Goal: Navigation & Orientation: Understand site structure

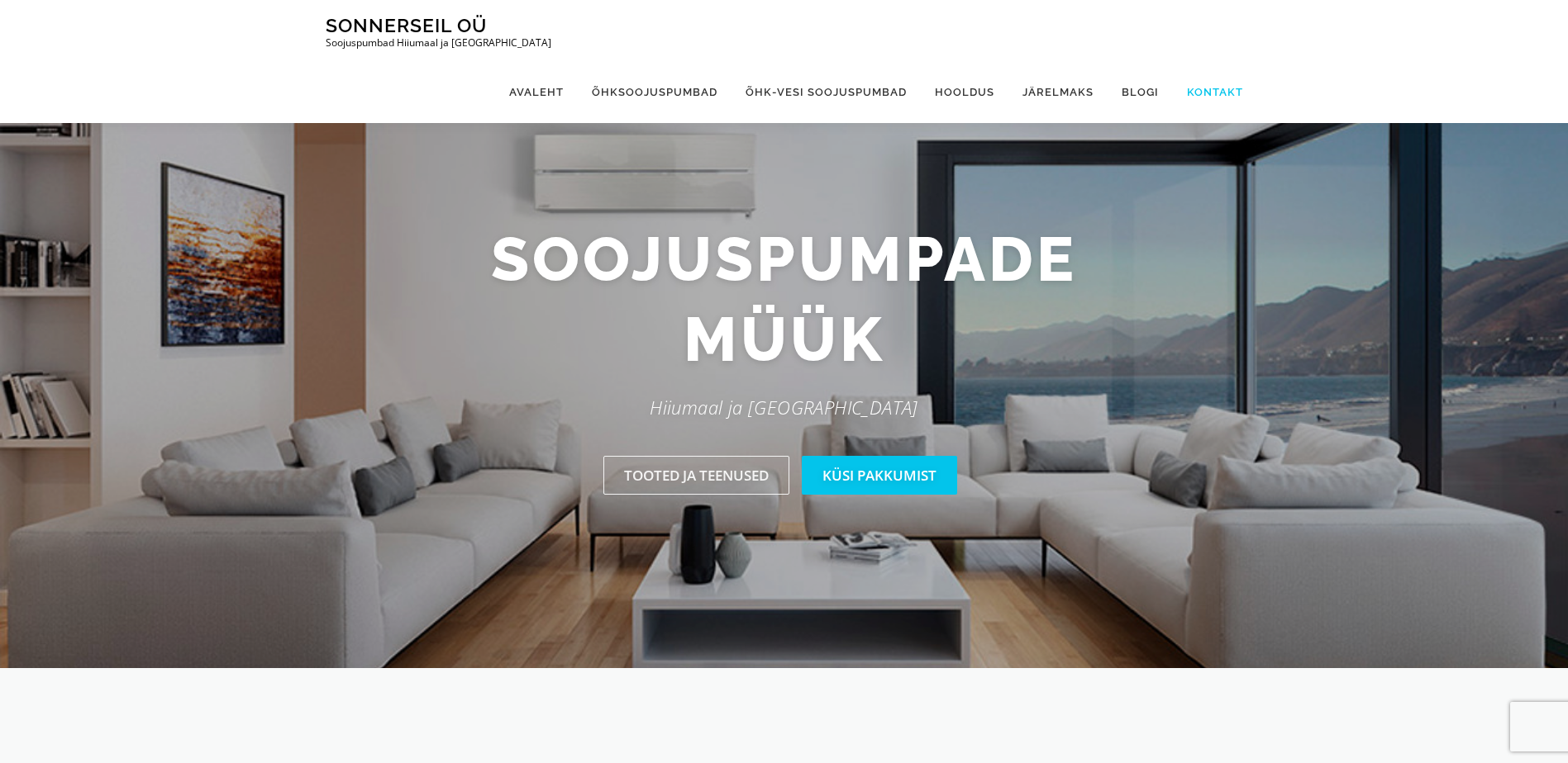
click at [1220, 61] on link "Kontakt" at bounding box center [1208, 92] width 70 height 62
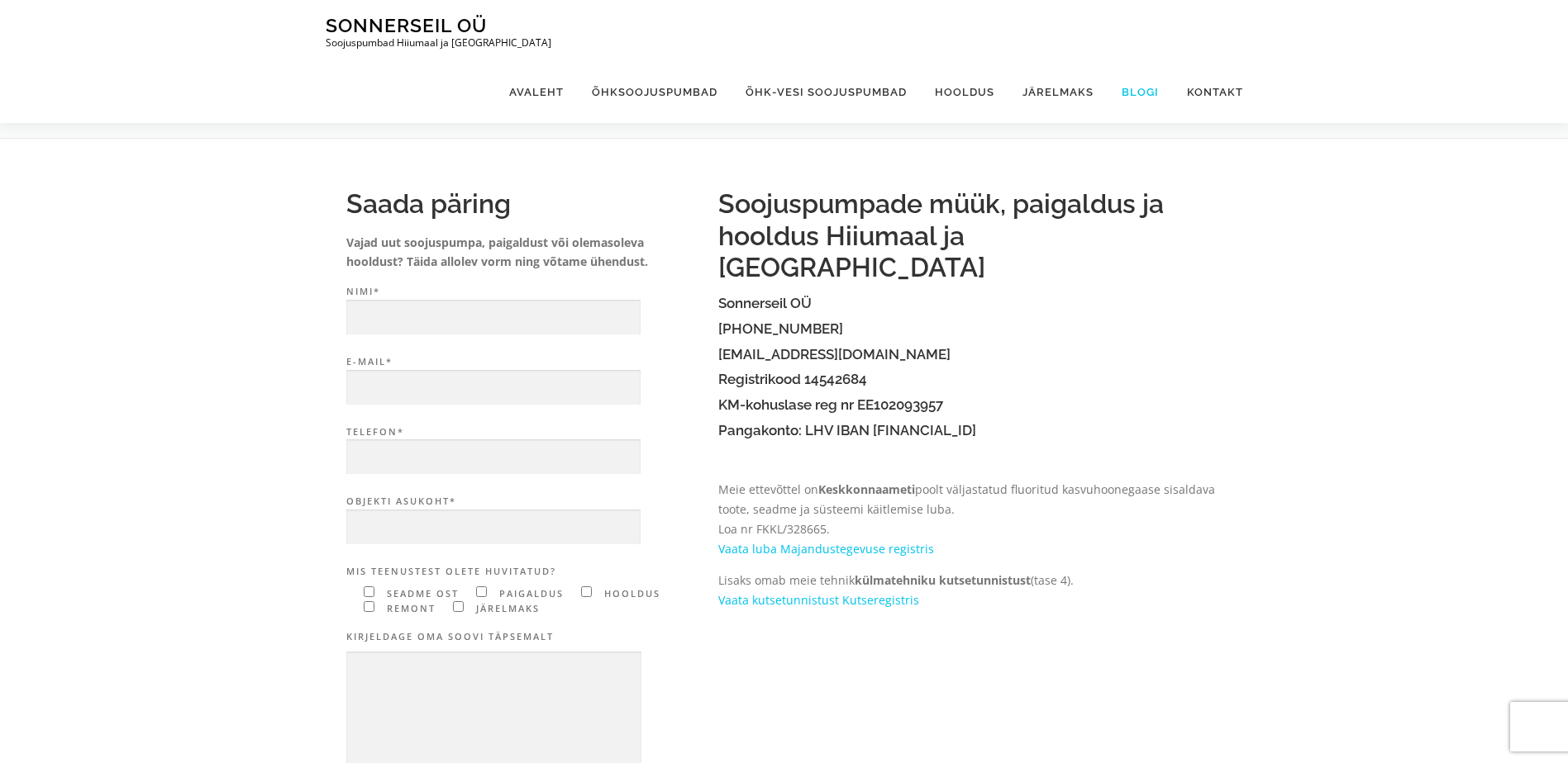
click at [1141, 61] on link "Blogi" at bounding box center [1140, 92] width 65 height 62
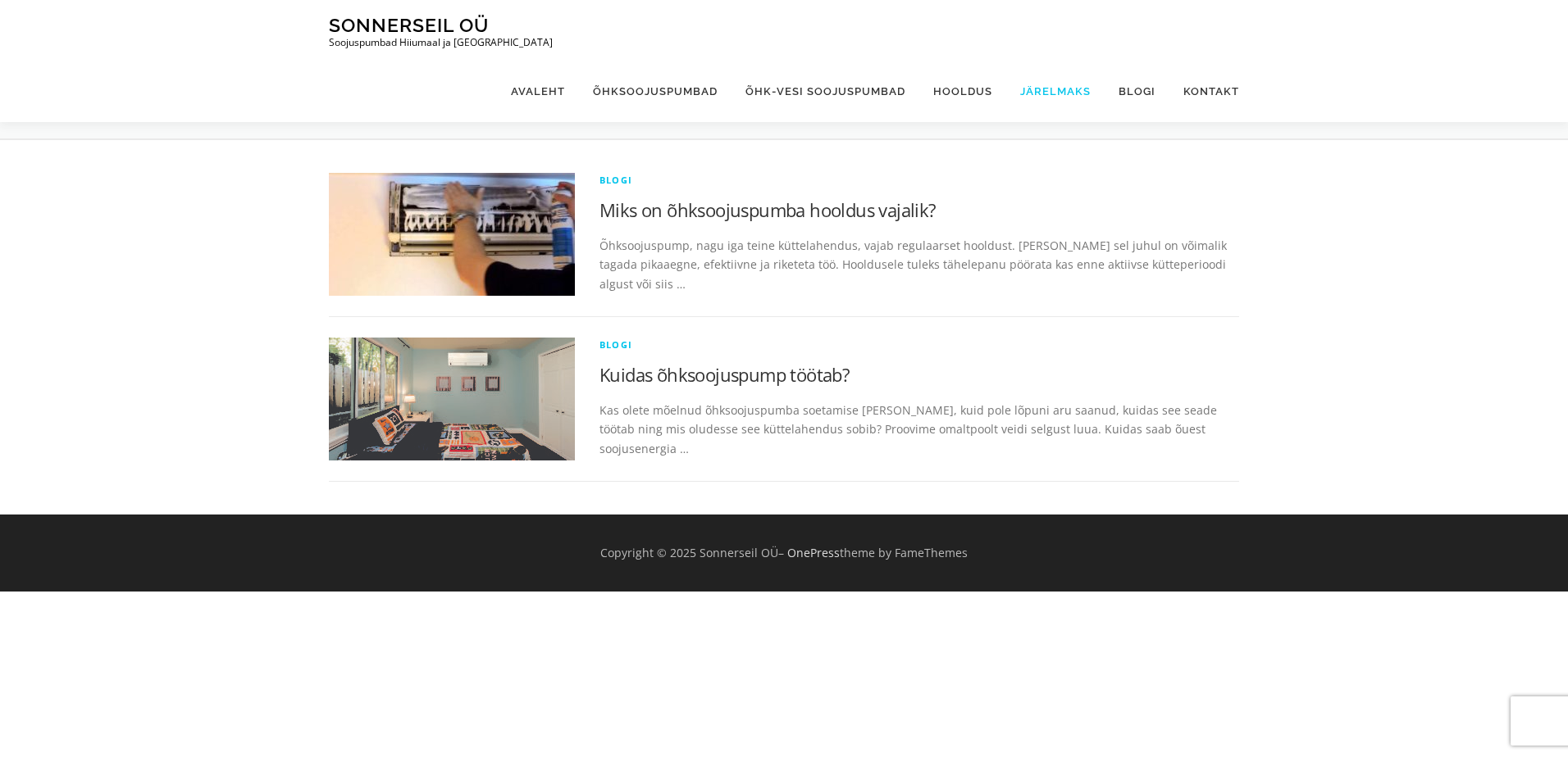
click at [1040, 60] on link "Järelmaks" at bounding box center [1055, 91] width 99 height 61
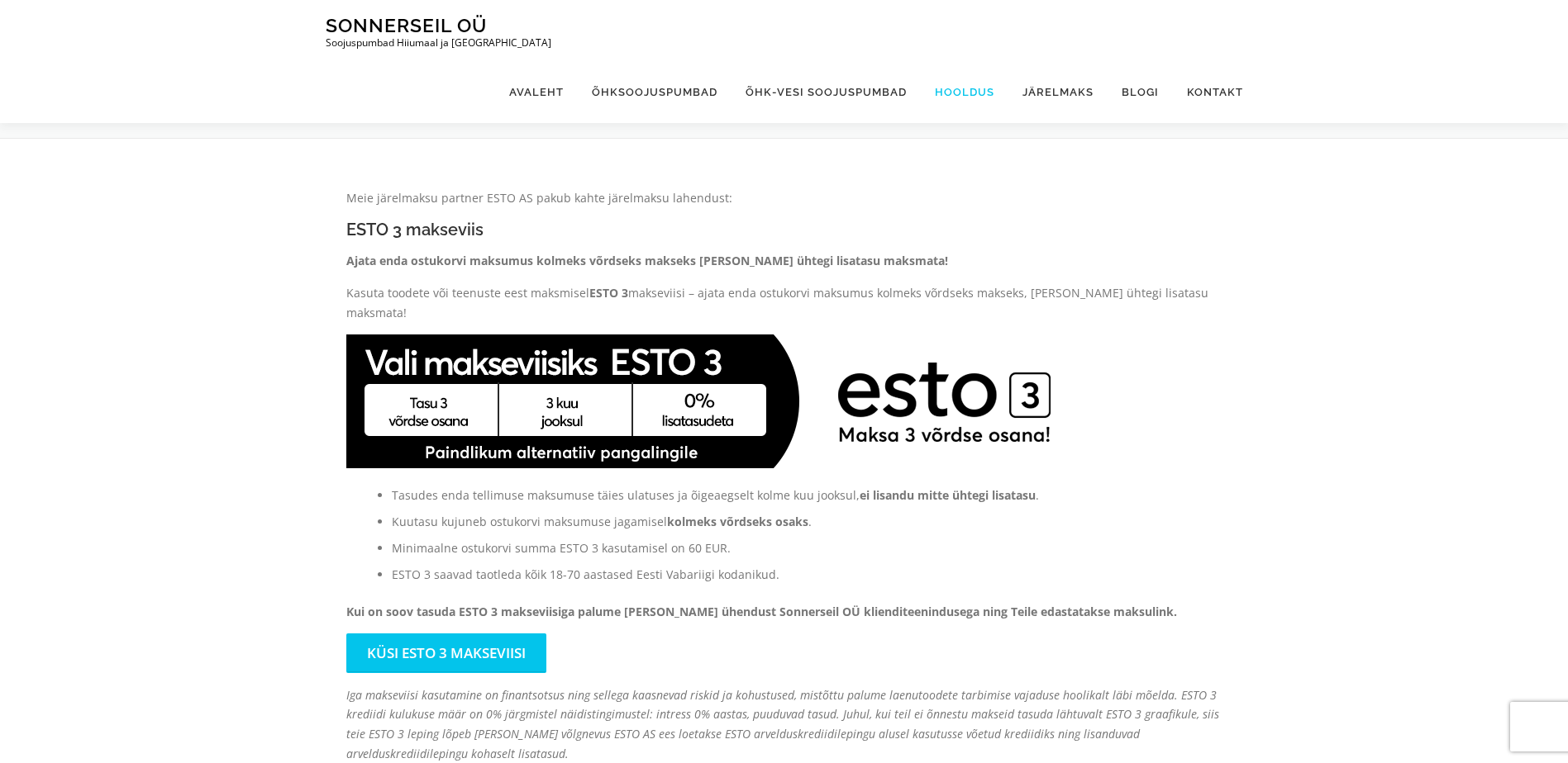
click at [959, 61] on link "Hooldus" at bounding box center [965, 92] width 88 height 62
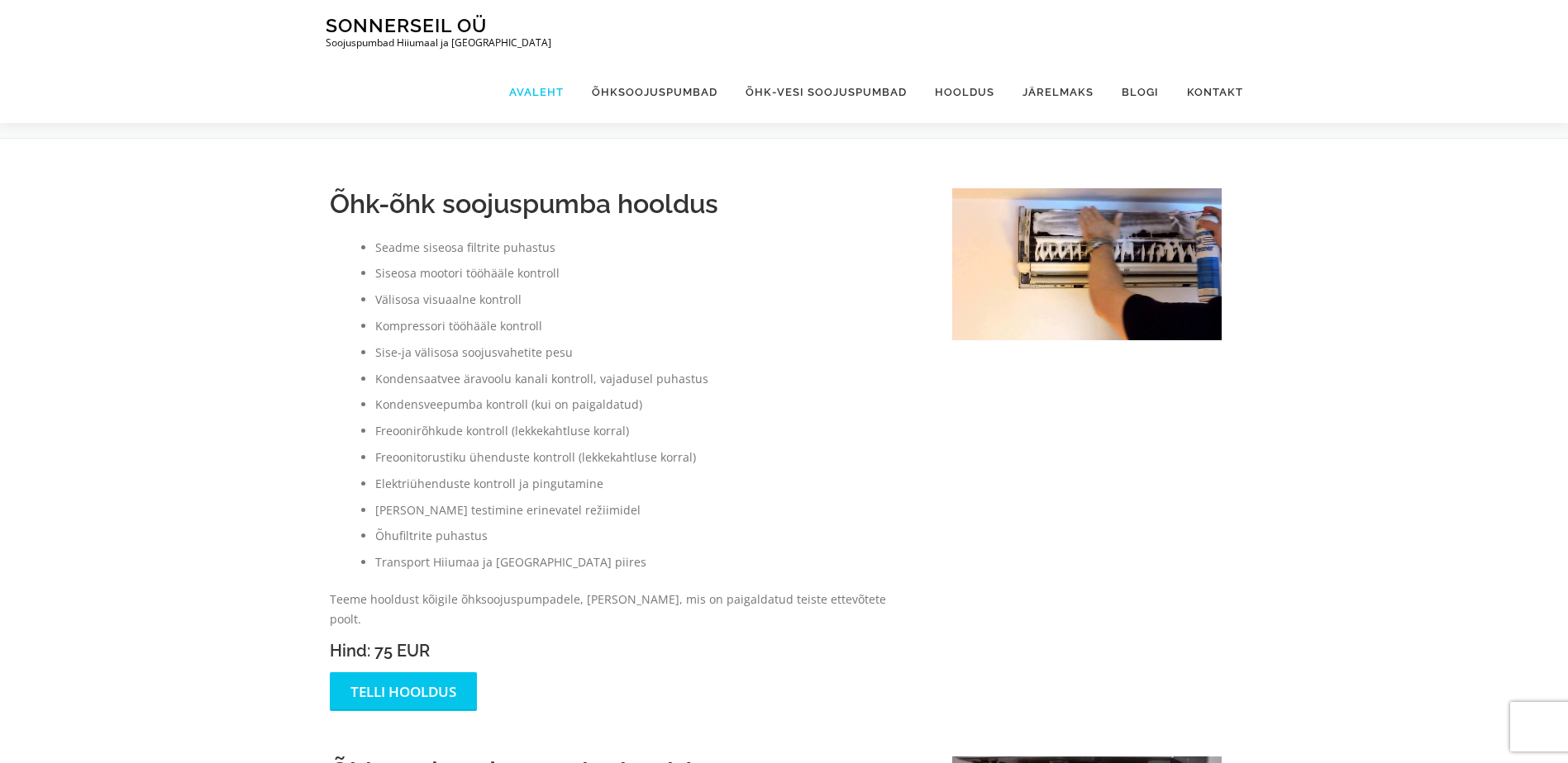
click at [528, 61] on link "Avaleht" at bounding box center [536, 92] width 83 height 62
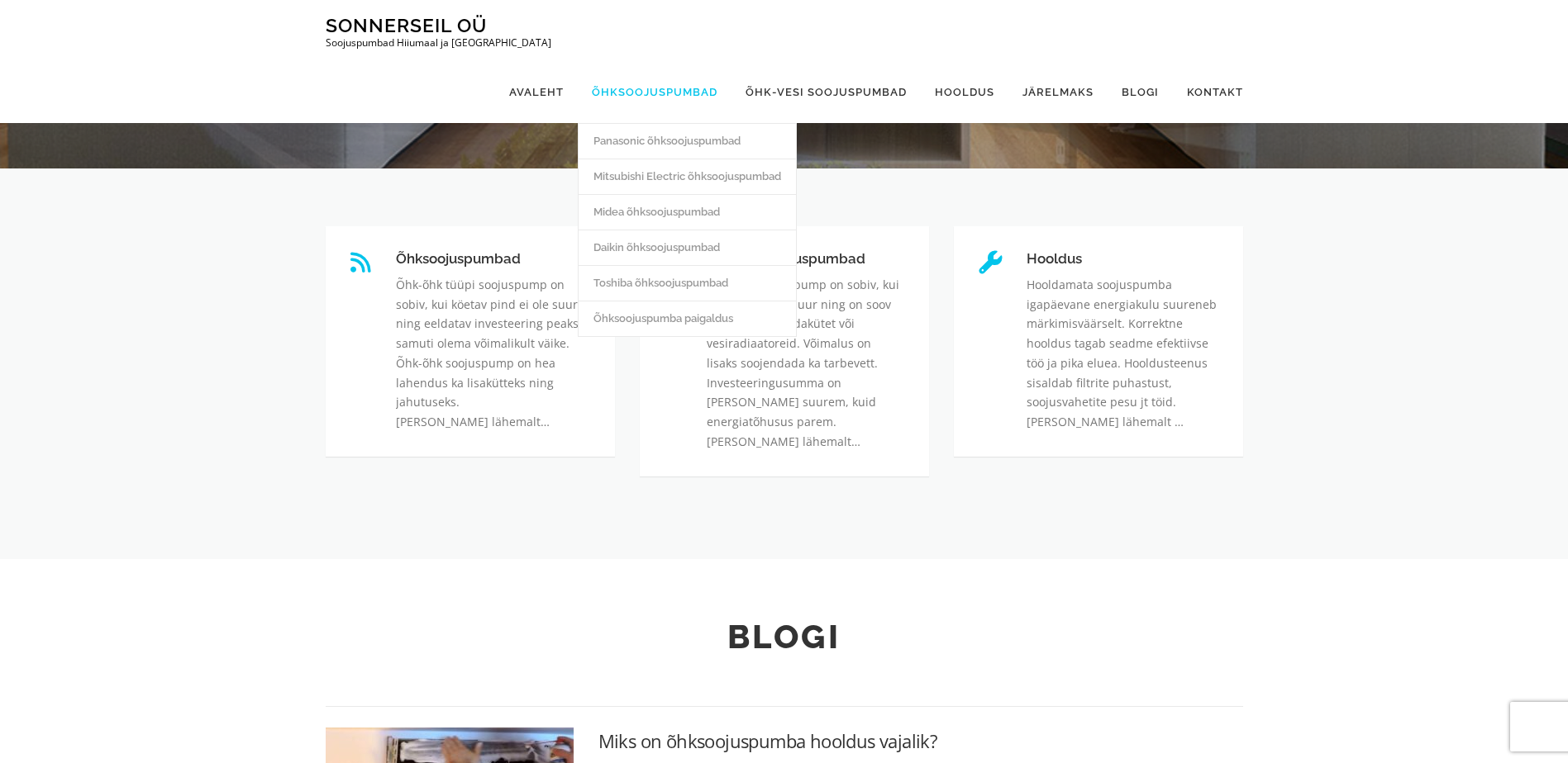
scroll to position [498, 0]
